Goal: Complete application form

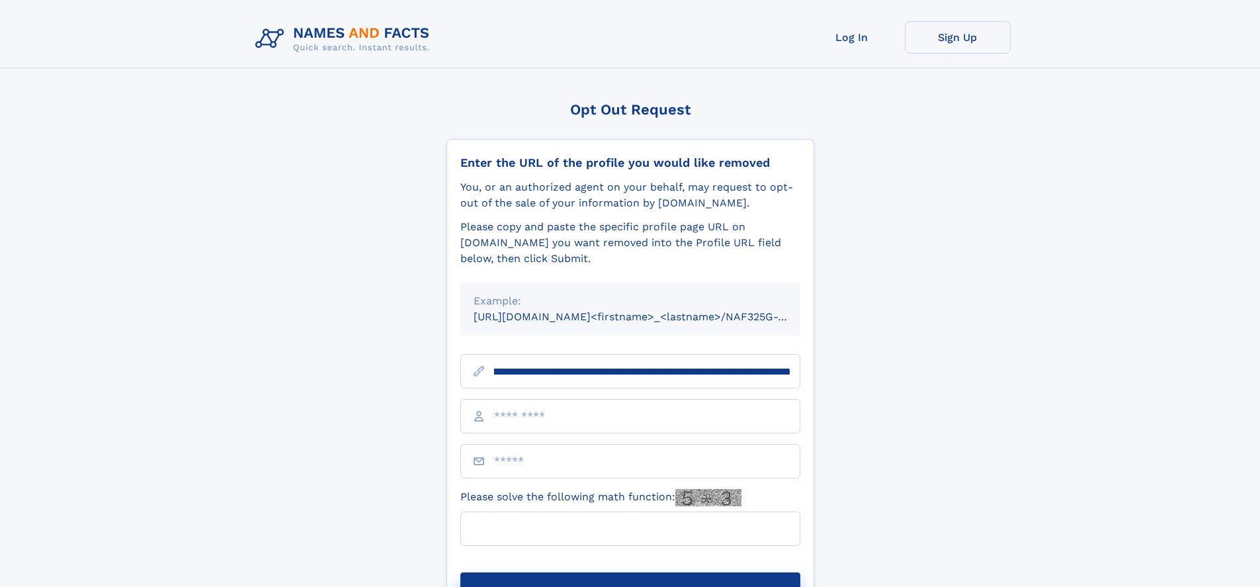
scroll to position [0, 140]
type input "**********"
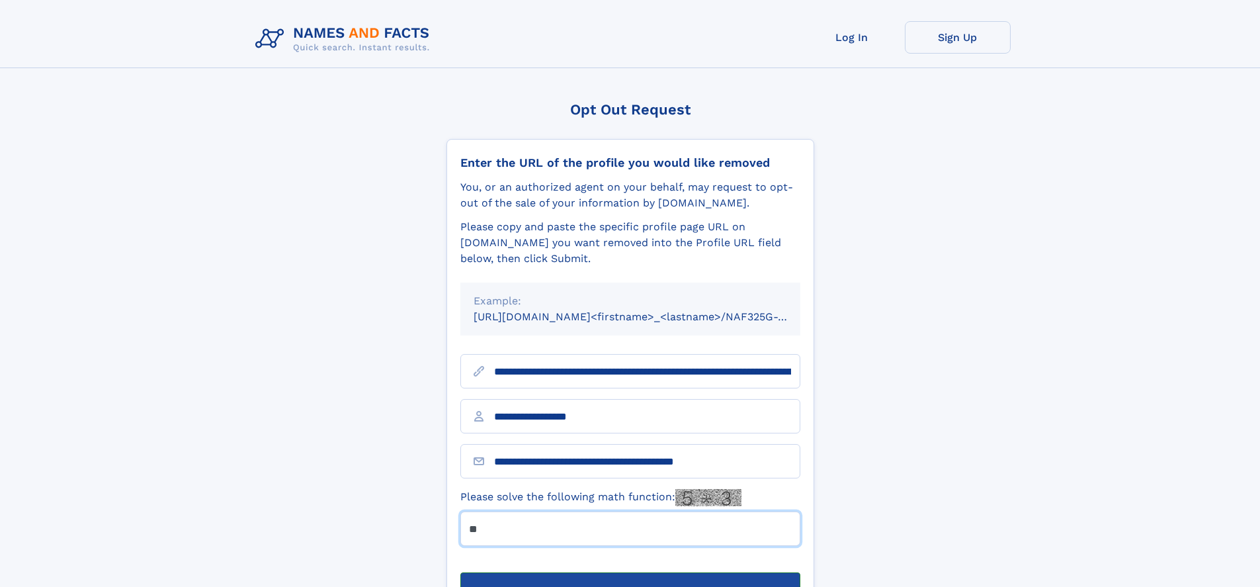
type input "**"
click at [630, 572] on button "Submit Opt Out Request" at bounding box center [630, 593] width 340 height 42
